Goal: Information Seeking & Learning: Learn about a topic

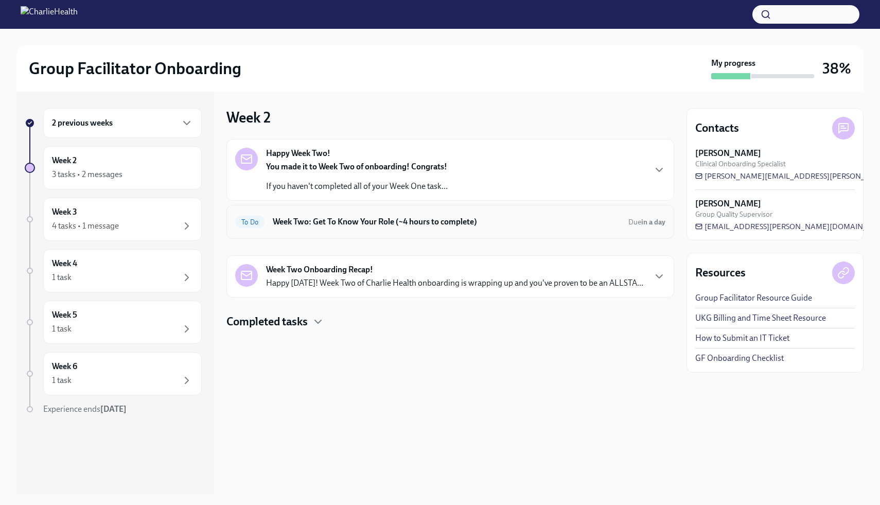
click at [404, 231] on div "To Do Week Two: Get To Know Your Role (~4 hours to complete) Due in a day" at bounding box center [451, 222] width 448 height 34
click at [347, 216] on h6 "Week Two: Get To Know Your Role (~4 hours to complete)" at bounding box center [446, 221] width 347 height 11
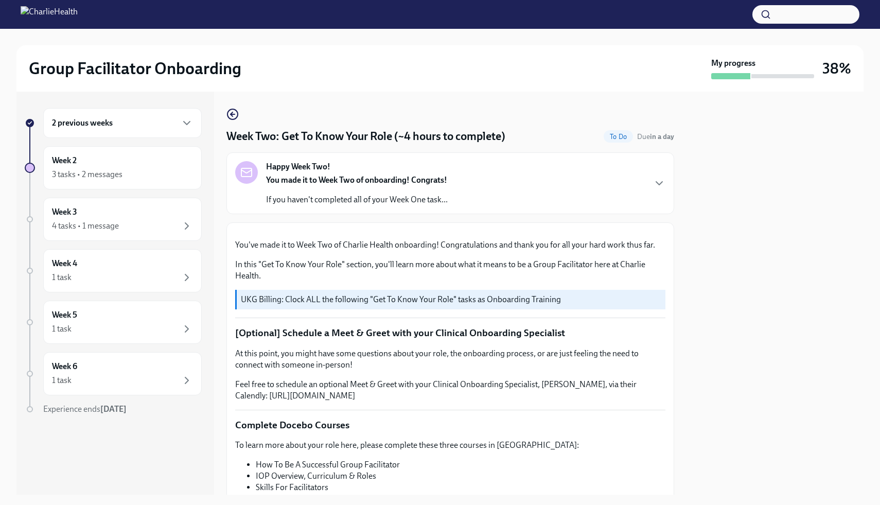
click at [678, 221] on div "2 previous weeks Week 2 3 tasks • 2 messages Week 3 4 tasks • 1 message Week 4 …" at bounding box center [439, 293] width 847 height 403
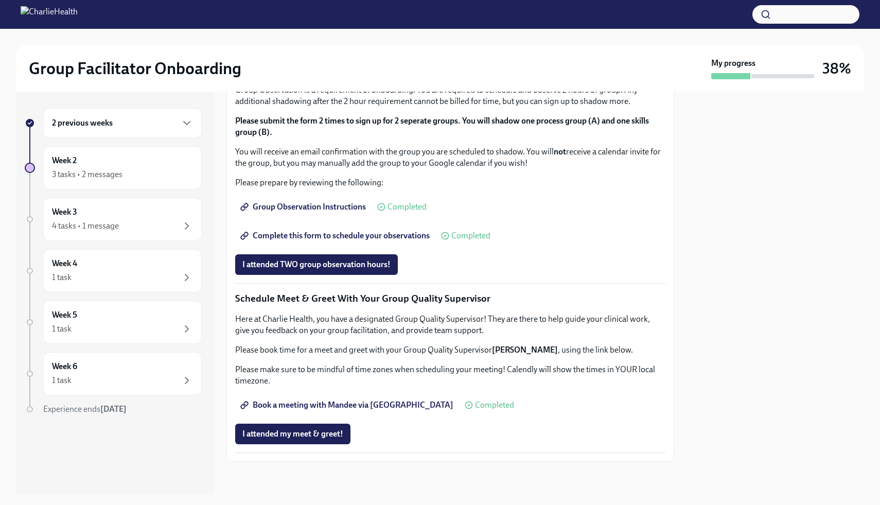
scroll to position [803, 0]
click at [352, 270] on span "I attended TWO group observation hours!" at bounding box center [316, 264] width 148 height 10
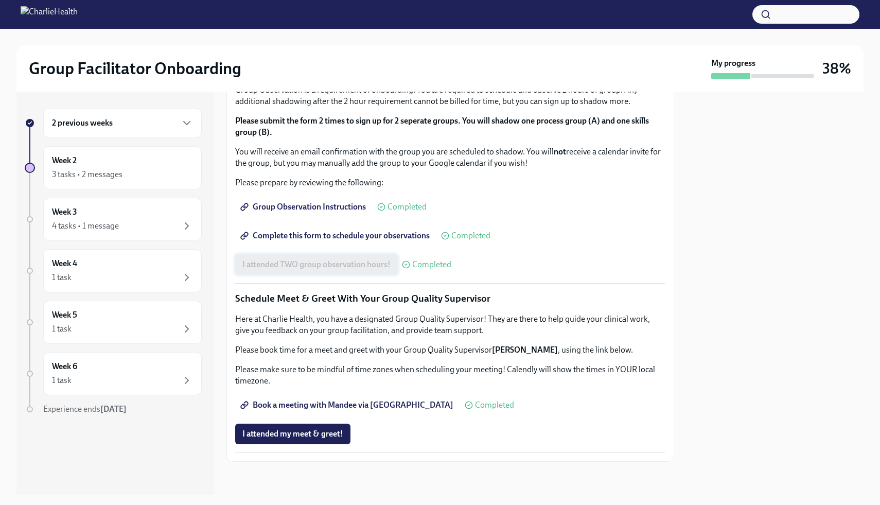
scroll to position [869, 0]
click at [153, 215] on div "Week 3 4 tasks • 1 message" at bounding box center [122, 219] width 141 height 26
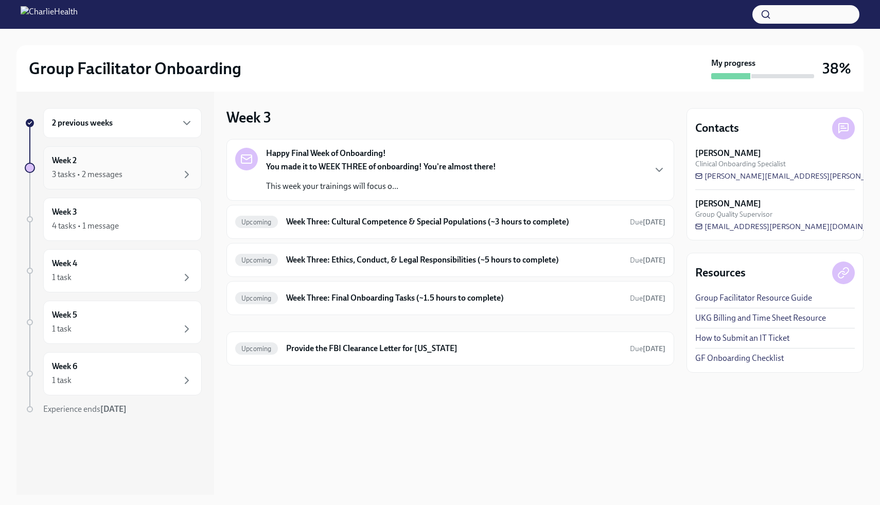
click at [176, 182] on div "Week 2 3 tasks • 2 messages" at bounding box center [122, 167] width 159 height 43
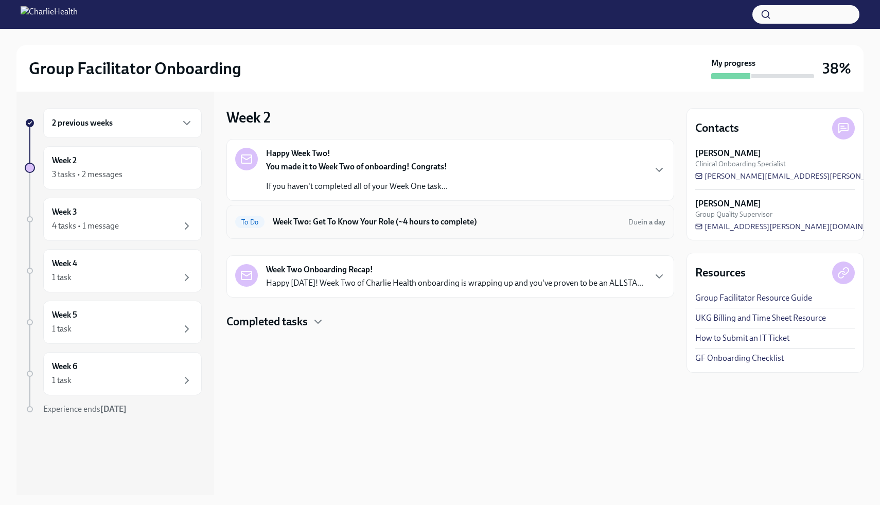
click at [520, 229] on div "To Do Week Two: Get To Know Your Role (~4 hours to complete) Due in a day" at bounding box center [450, 222] width 430 height 16
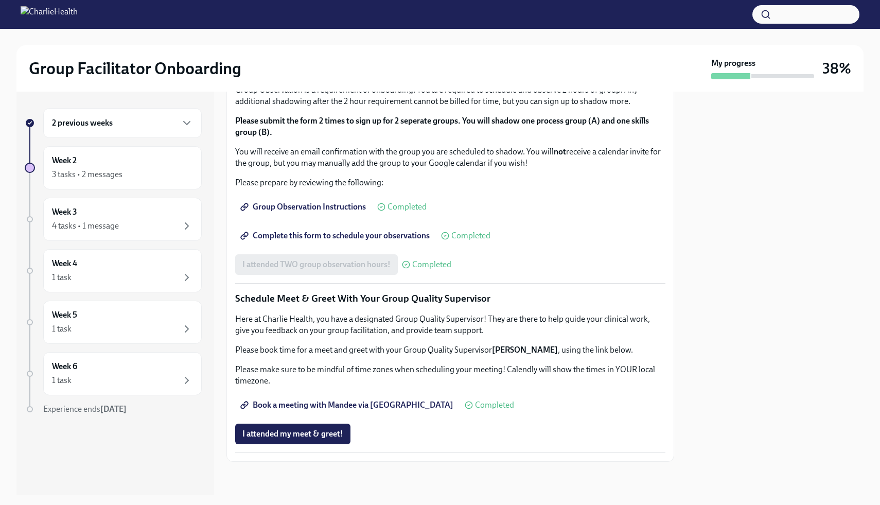
scroll to position [869, 0]
click at [192, 217] on div "Week 3 4 tasks • 1 message" at bounding box center [122, 219] width 141 height 26
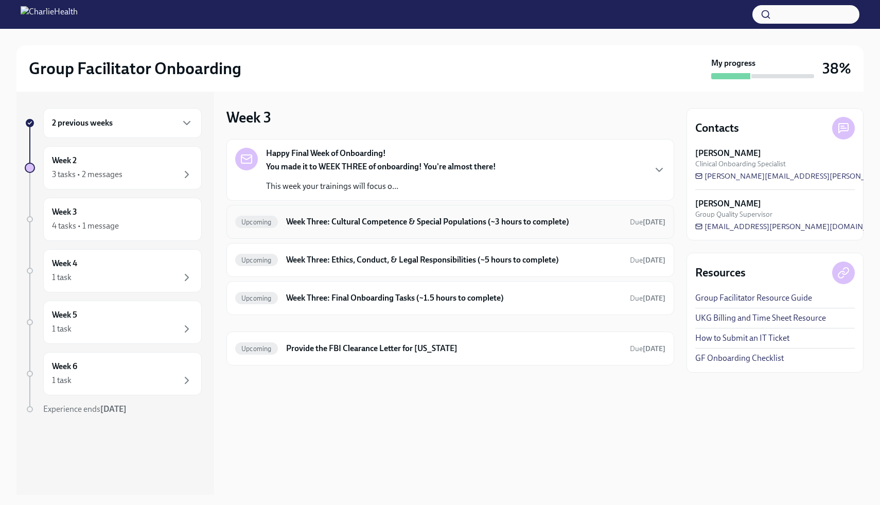
click at [463, 220] on h6 "Week Three: Cultural Competence & Special Populations (~3 hours to complete)" at bounding box center [454, 221] width 336 height 11
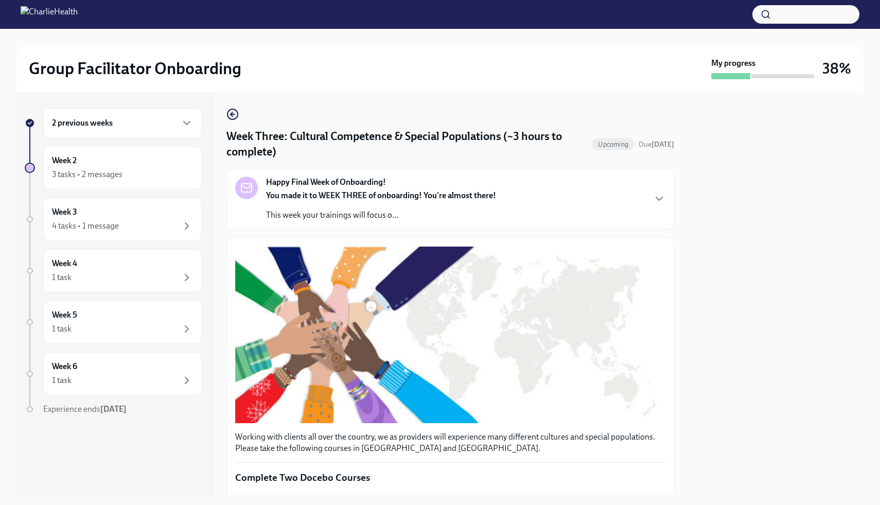
click at [699, 152] on div at bounding box center [775, 293] width 177 height 403
click at [231, 117] on icon "button" at bounding box center [233, 114] width 12 height 12
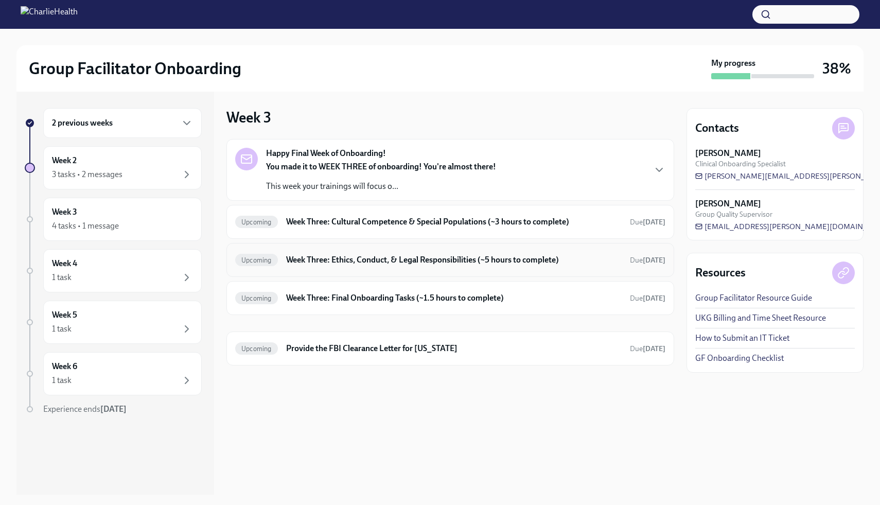
click at [431, 267] on div "Upcoming Week Three: Ethics, Conduct, & Legal Responsibilities (~5 hours to com…" at bounding box center [450, 260] width 430 height 16
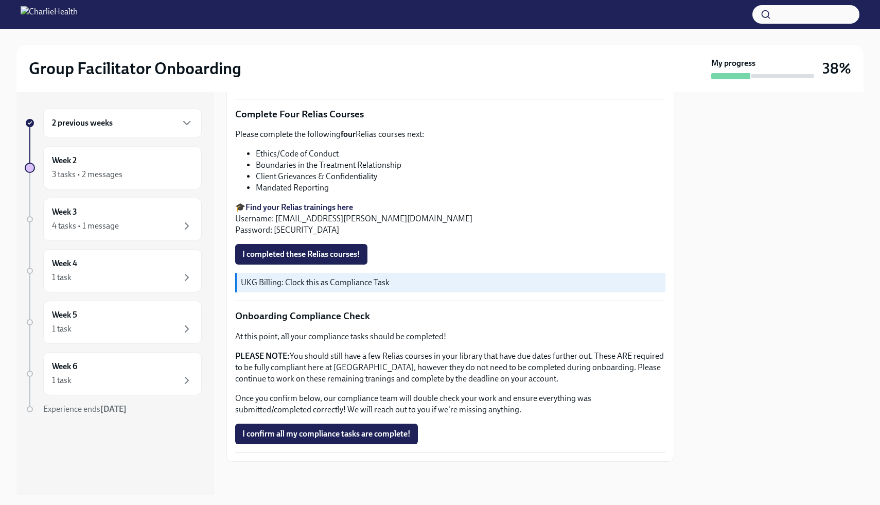
scroll to position [471, 0]
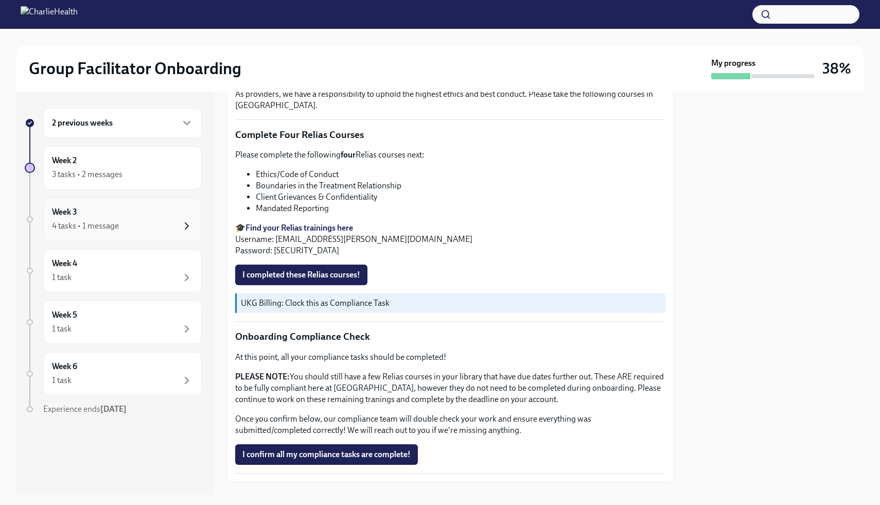
click at [189, 231] on icon "button" at bounding box center [187, 226] width 12 height 12
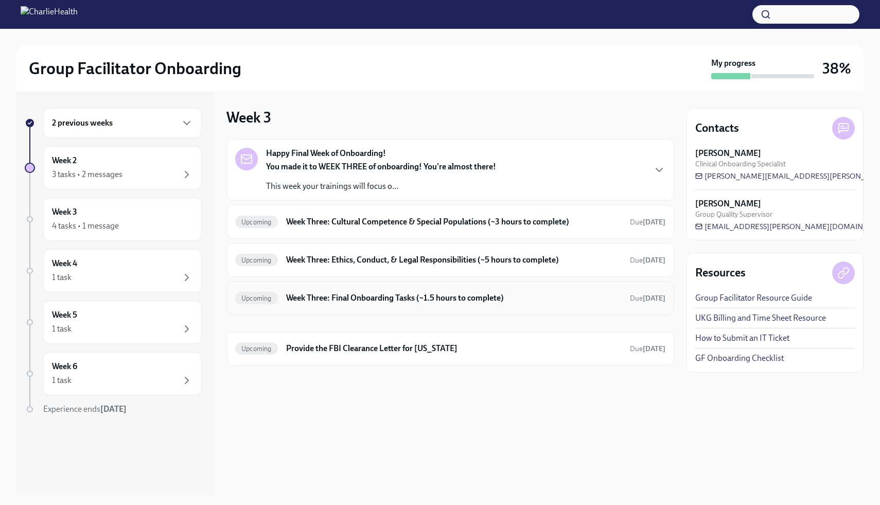
click at [524, 301] on h6 "Week Three: Final Onboarding Tasks (~1.5 hours to complete)" at bounding box center [454, 297] width 336 height 11
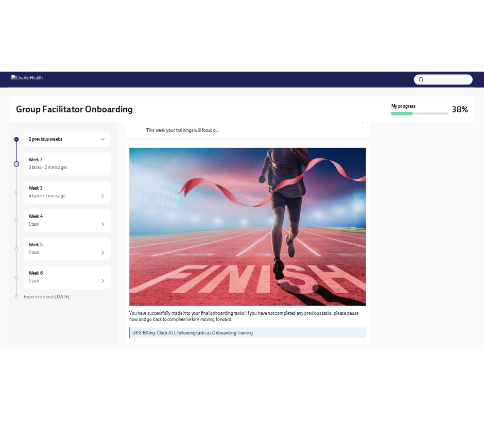
scroll to position [73, 0]
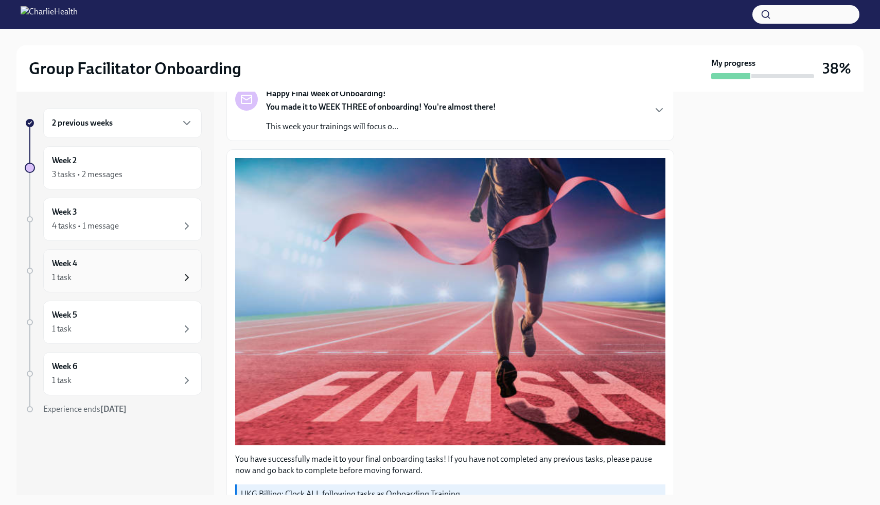
click at [188, 275] on icon "button" at bounding box center [187, 277] width 12 height 12
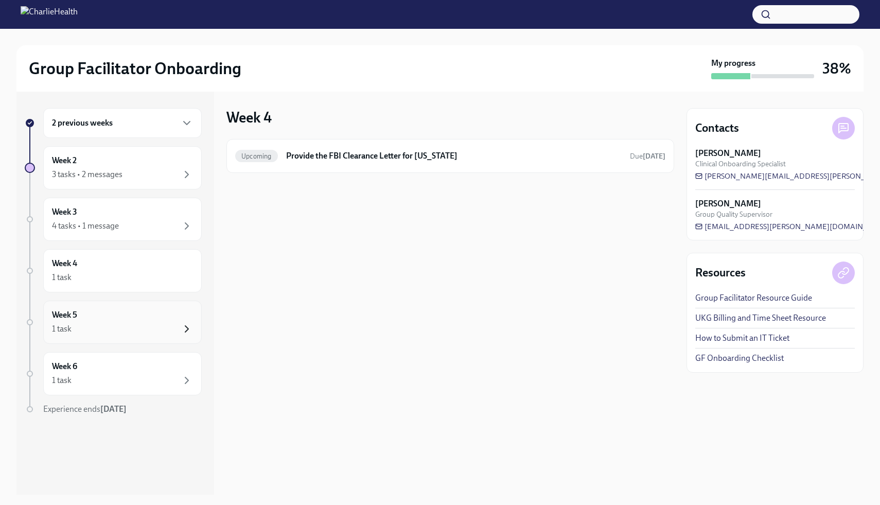
click at [188, 328] on icon "button" at bounding box center [186, 329] width 3 height 6
click at [179, 326] on div "1 task" at bounding box center [122, 329] width 141 height 12
click at [190, 369] on div "Week 6 1 task" at bounding box center [122, 374] width 141 height 26
click at [194, 325] on div "Week 5 1 task" at bounding box center [122, 322] width 159 height 43
click at [185, 280] on icon "button" at bounding box center [186, 277] width 3 height 6
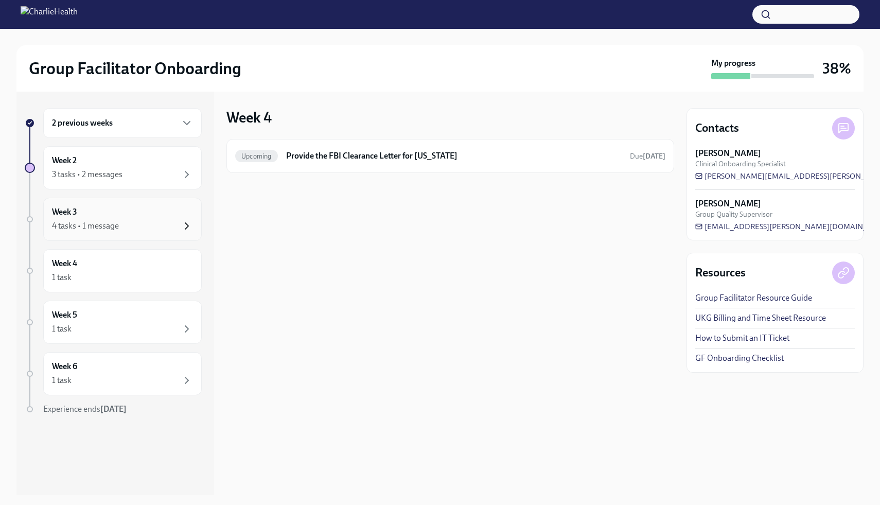
click at [192, 227] on icon "button" at bounding box center [187, 226] width 12 height 12
